Goal: Find contact information: Find contact information

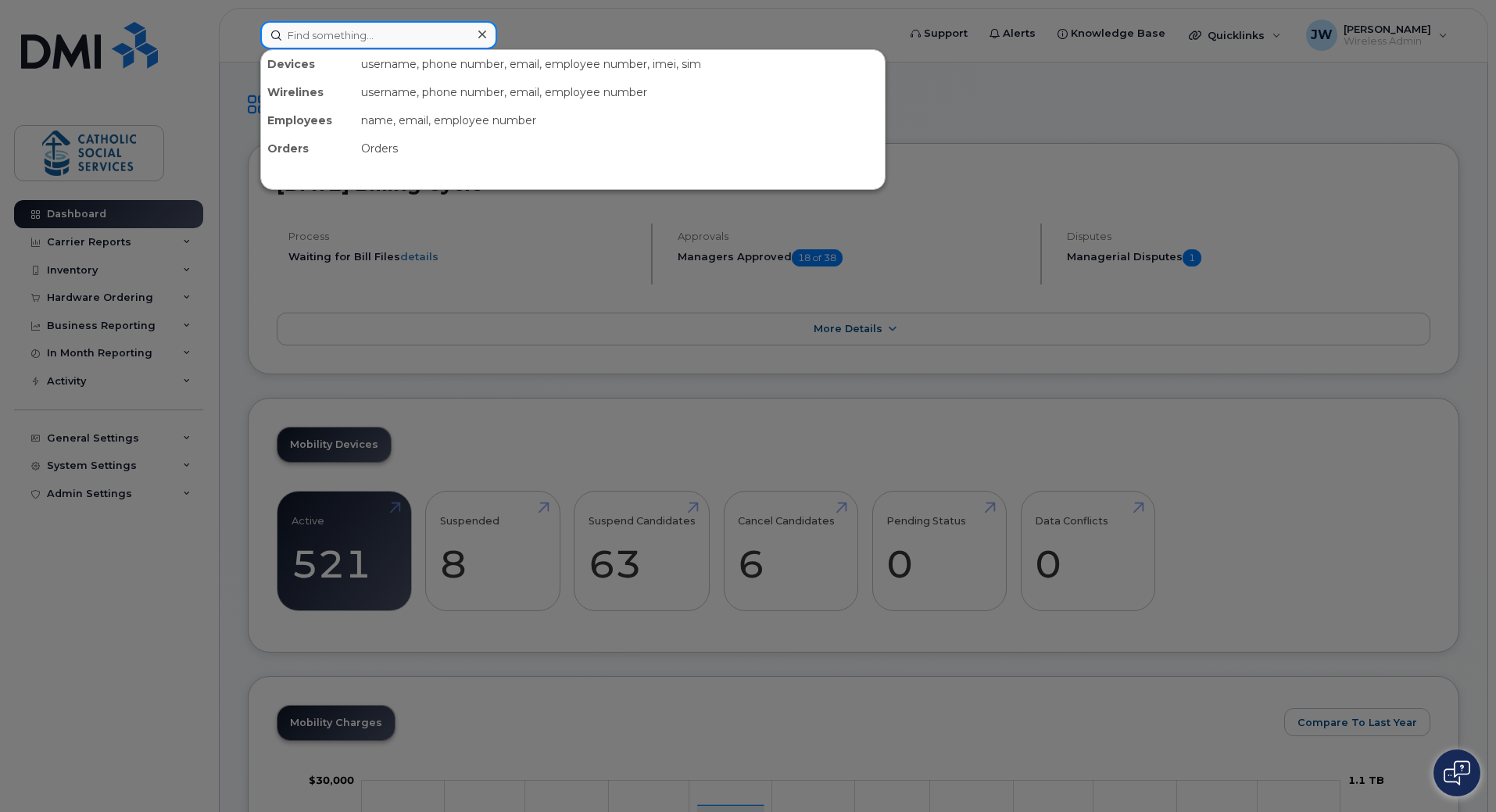
click at [434, 30] on input at bounding box center [378, 35] width 237 height 28
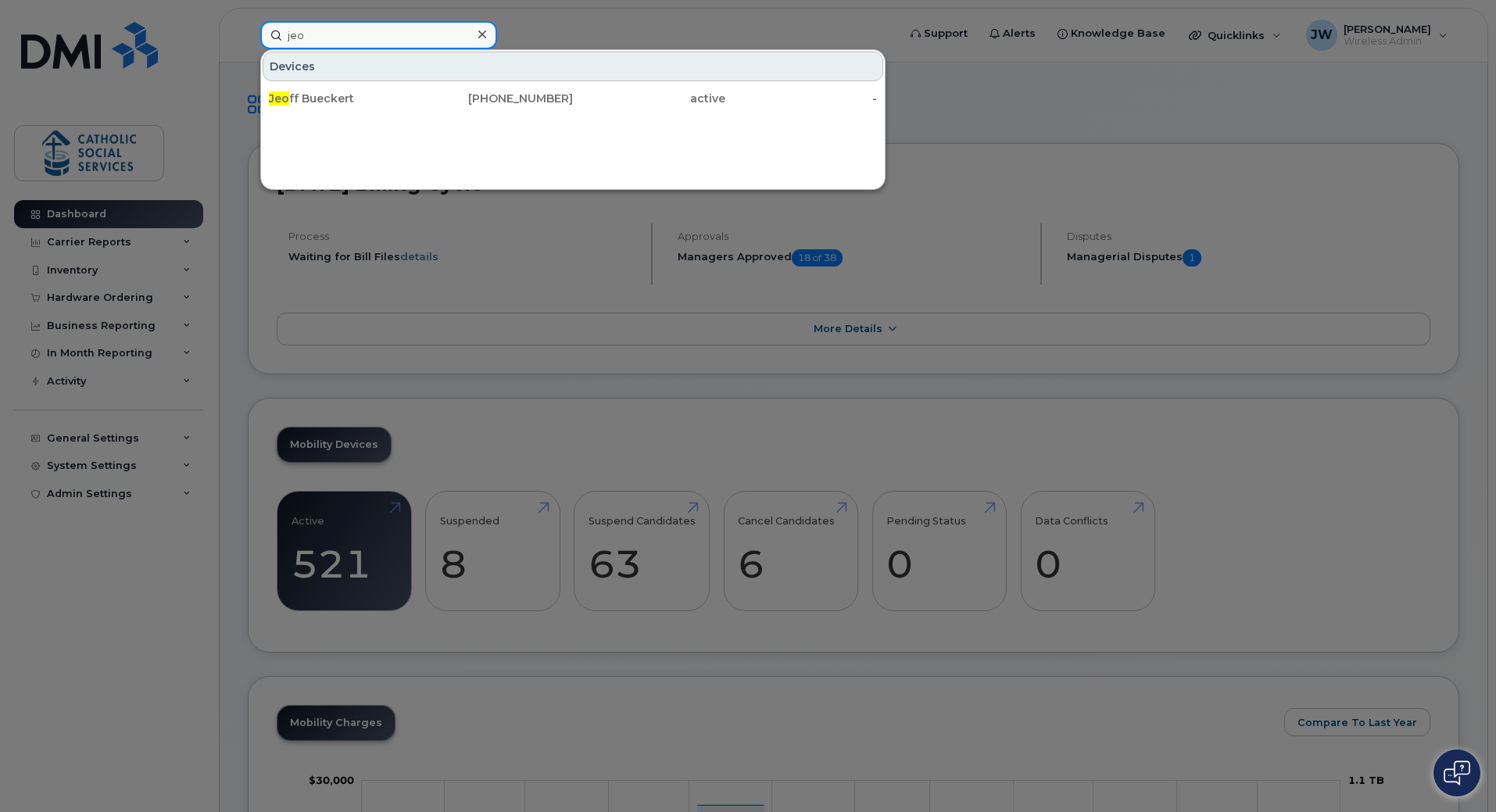
type input "jeo"
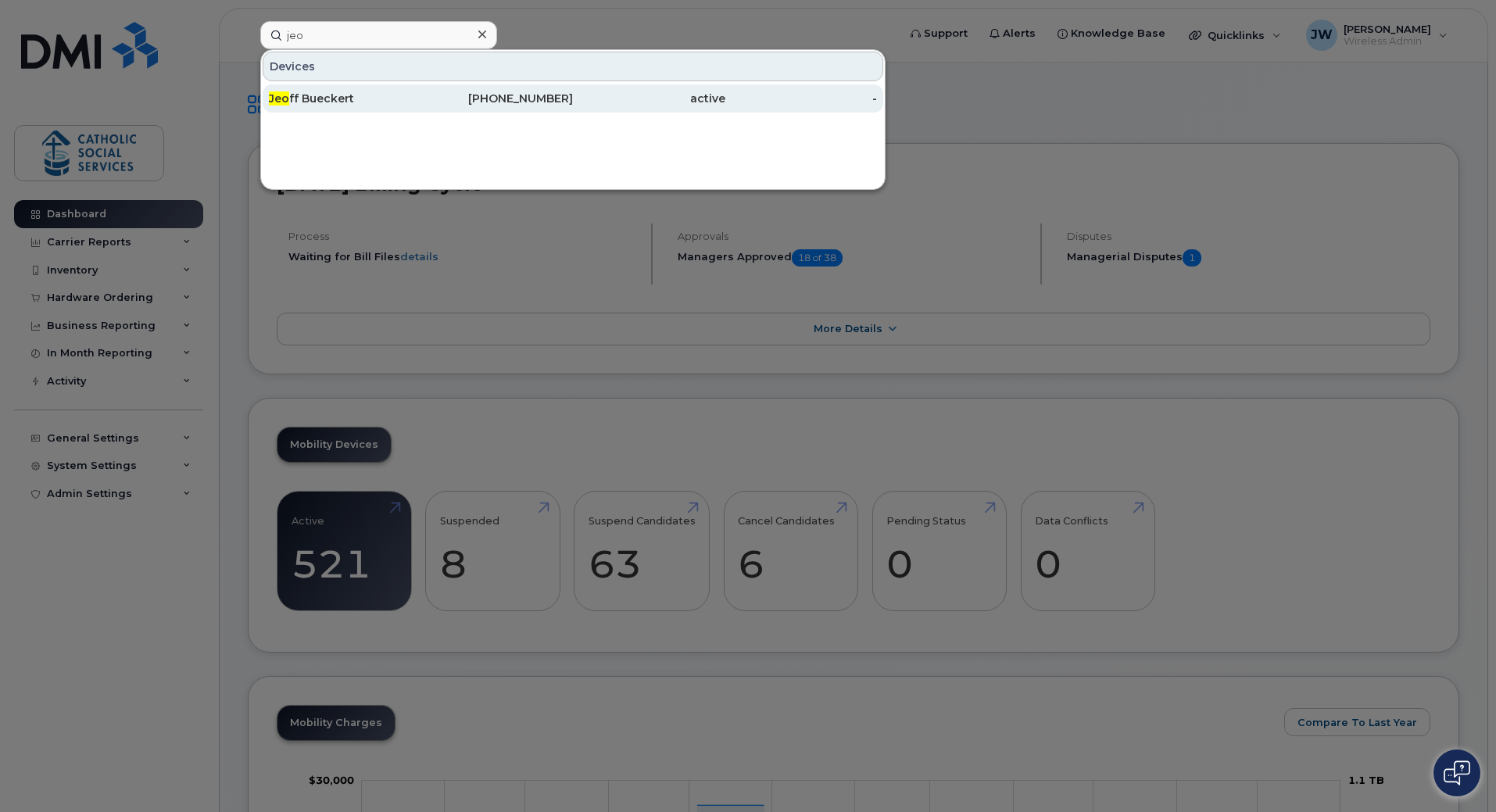
click at [339, 96] on div "Jeo ff Bueckert" at bounding box center [345, 98] width 152 height 15
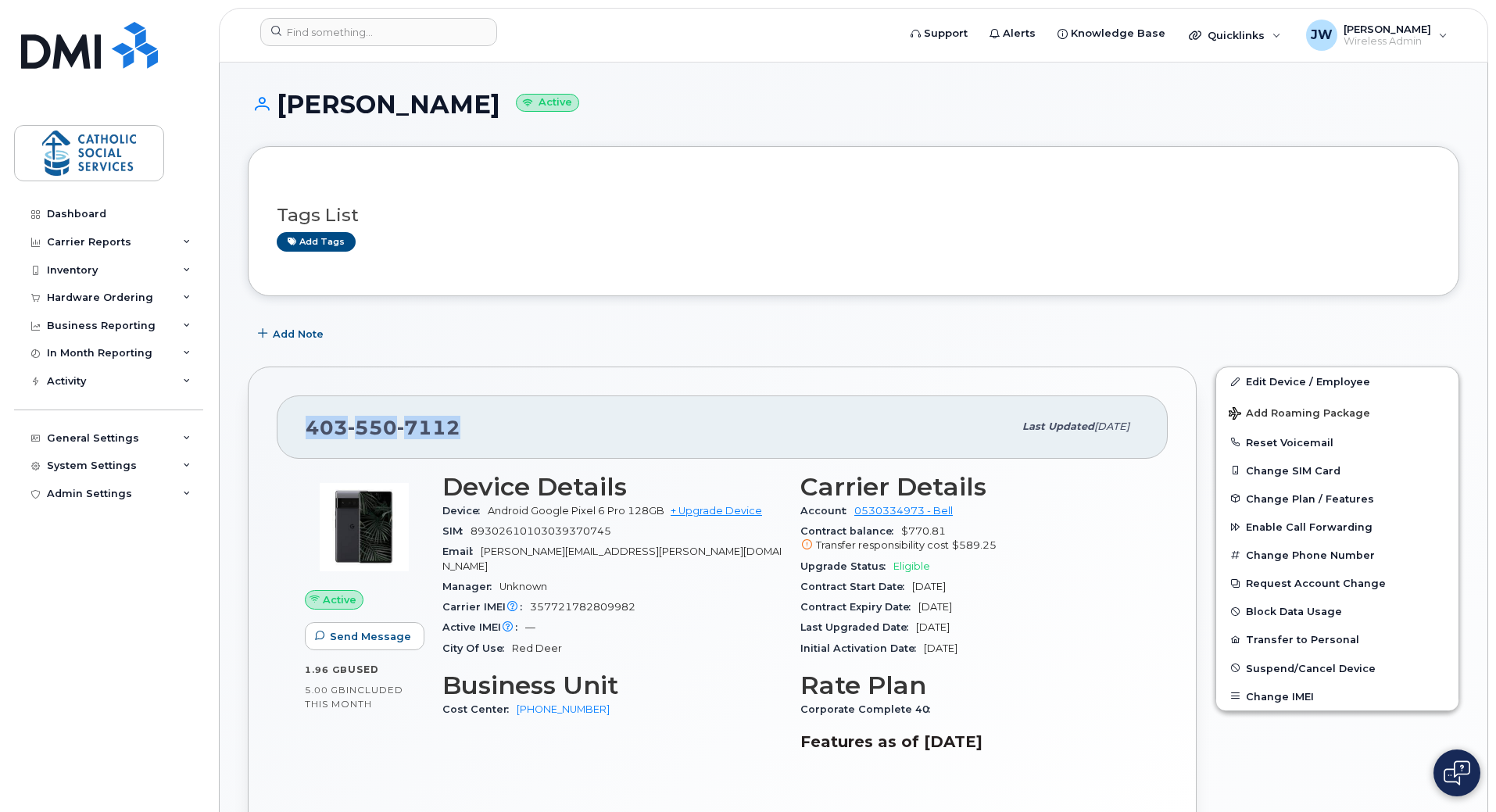
drag, startPoint x: 456, startPoint y: 434, endPoint x: 279, endPoint y: 432, distance: 177.0
click at [279, 432] on div "403 550 7112 Last updated Nov 15, 2022" at bounding box center [722, 427] width 891 height 63
copy span "403 550 7112"
